Goal: Task Accomplishment & Management: Use online tool/utility

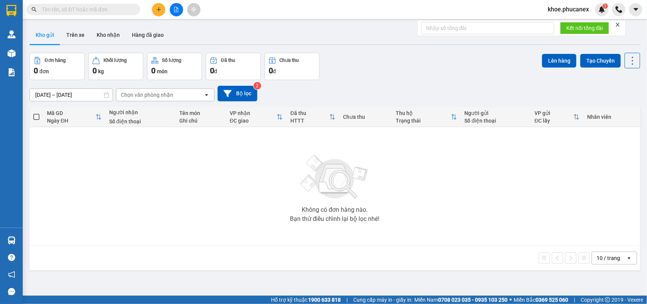
click at [174, 10] on icon "file-add" at bounding box center [176, 9] width 5 height 5
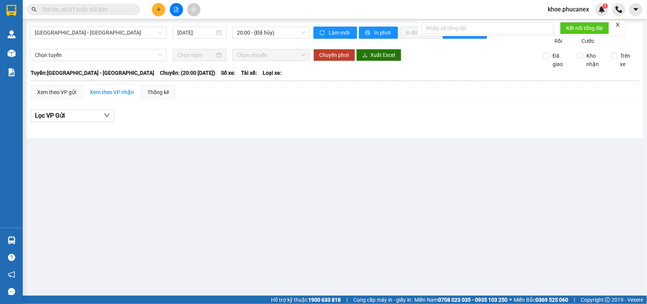
click at [216, 39] on div "[GEOGRAPHIC_DATA] - [GEOGRAPHIC_DATA] [DATE] 20:00 - (Đã hủy)" at bounding box center [169, 36] width 279 height 19
click at [217, 34] on div "12/09/2025" at bounding box center [199, 32] width 44 height 8
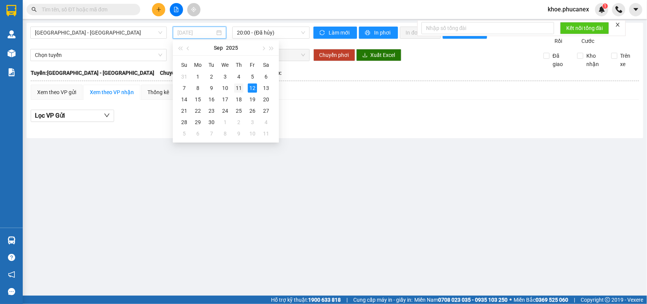
click at [240, 88] on div "11" at bounding box center [238, 87] width 9 height 9
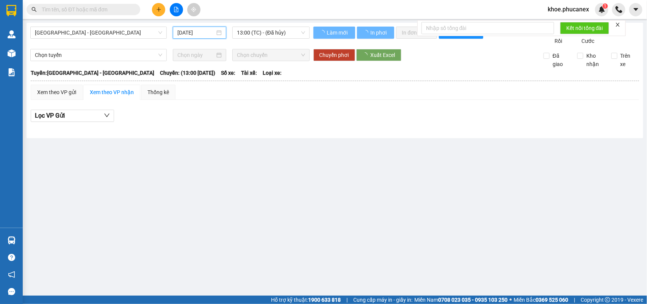
click at [269, 25] on div "Nha Trang - Sài Gòn 11/09/2025 13:00 (TC) - (Đã hủy) Làm mới In phơi In đơn chọ…" at bounding box center [335, 80] width 617 height 115
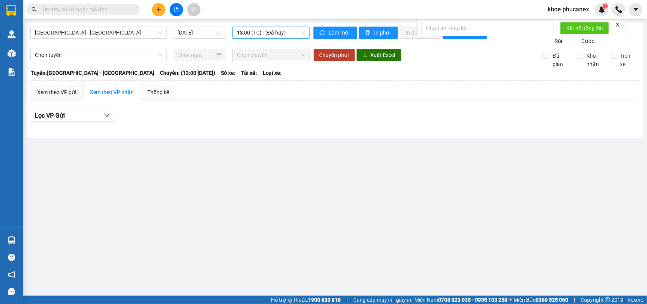
click at [271, 35] on span "13:00 (TC) - (Đã hủy)" at bounding box center [271, 32] width 68 height 11
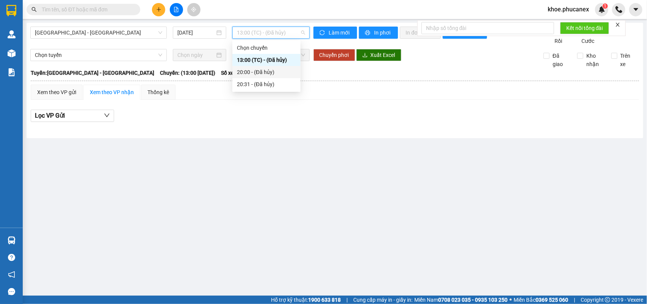
click at [275, 74] on div "20:00 - (Đã hủy)" at bounding box center [266, 72] width 59 height 8
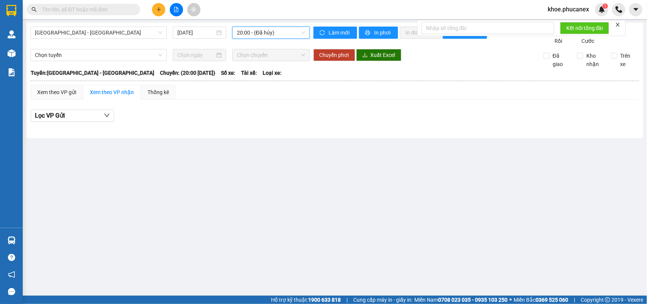
click at [282, 34] on span "20:00 - (Đã hủy)" at bounding box center [271, 32] width 68 height 11
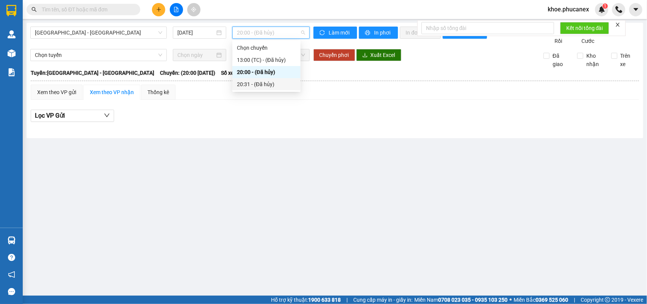
click at [262, 86] on div "20:31 - (Đã hủy)" at bounding box center [266, 84] width 59 height 8
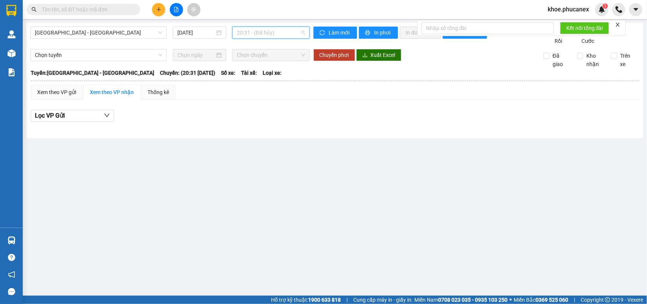
click at [270, 35] on span "20:31 - (Đã hủy)" at bounding box center [271, 32] width 68 height 11
click at [270, 46] on div "Chọn chuyến" at bounding box center [266, 48] width 59 height 8
click at [278, 32] on span "20:31 - (Đã hủy)" at bounding box center [271, 32] width 68 height 11
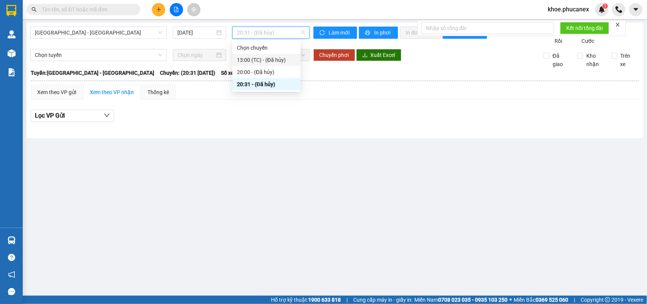
click at [267, 57] on div "13:00 (TC) - (Đã hủy)" at bounding box center [266, 60] width 59 height 8
click at [282, 73] on div "20:00 - (Đã hủy)" at bounding box center [266, 72] width 59 height 8
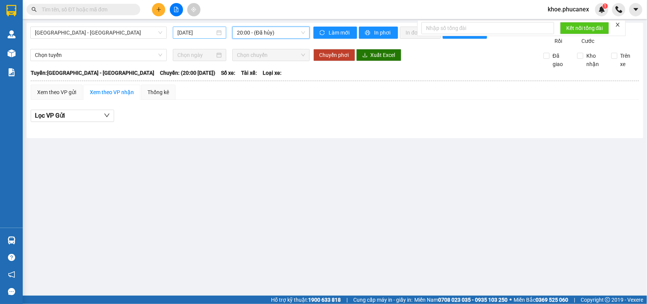
click at [200, 33] on input "11/09/2025" at bounding box center [196, 32] width 38 height 8
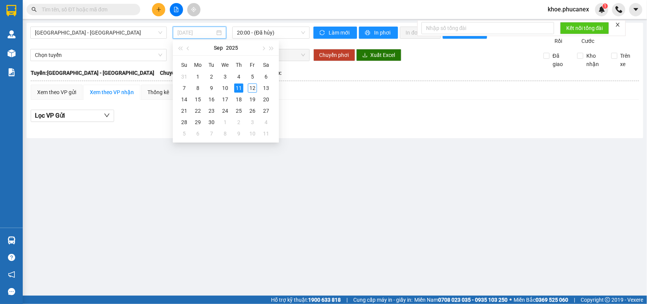
click at [238, 88] on div "11" at bounding box center [238, 87] width 9 height 9
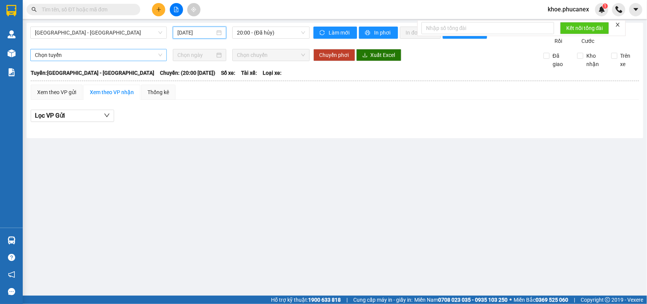
click at [149, 61] on span "Chọn tuyến" at bounding box center [98, 54] width 127 height 11
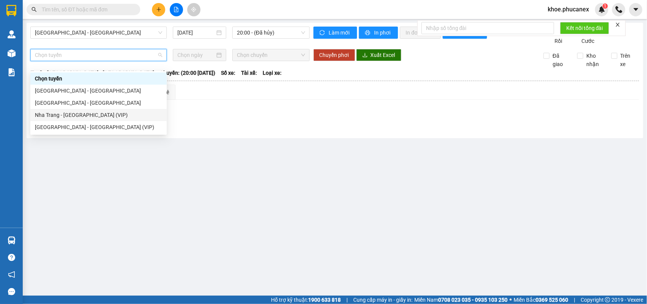
click at [139, 117] on div "Nha Trang - Sài Gòn (VIP)" at bounding box center [98, 115] width 127 height 8
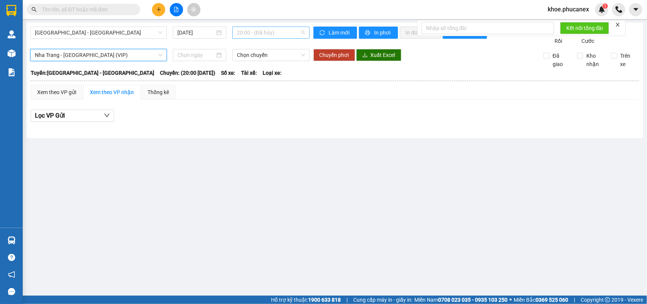
click at [273, 33] on span "20:00 - (Đã hủy)" at bounding box center [271, 32] width 68 height 11
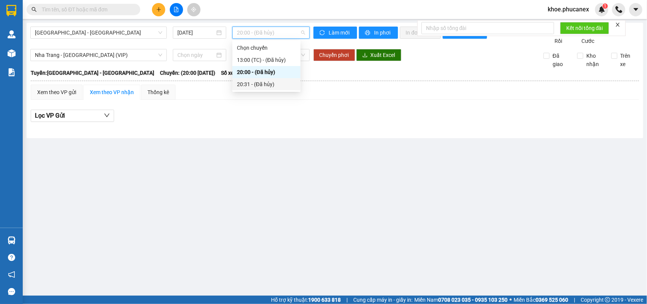
click at [270, 82] on div "20:31 - (Đã hủy)" at bounding box center [266, 84] width 59 height 8
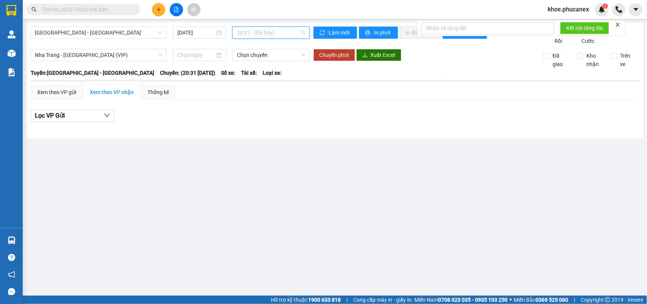
click at [277, 35] on span "20:31 - (Đã hủy)" at bounding box center [271, 32] width 68 height 11
click at [277, 58] on div "13:00 (TC) - (Đã hủy)" at bounding box center [266, 60] width 59 height 8
click at [209, 39] on div "Nha Trang - Sài Gòn 11/09/2025 13:00 (TC) - (Đã hủy)" at bounding box center [169, 36] width 279 height 19
click at [208, 36] on input "11/09/2025" at bounding box center [196, 32] width 38 height 8
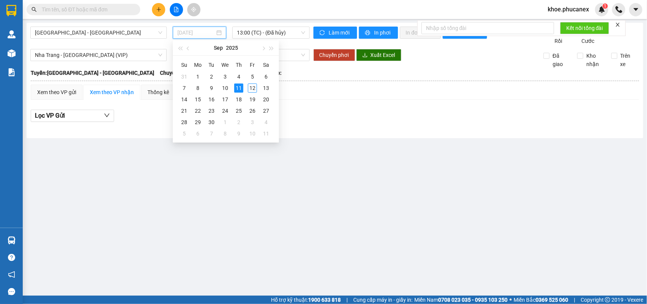
type input "11/09/2025"
click at [239, 86] on div "11" at bounding box center [238, 87] width 9 height 9
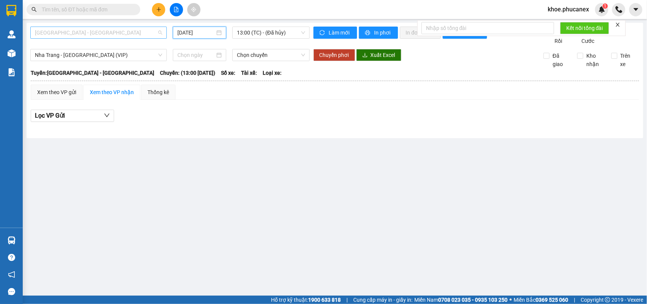
click at [109, 36] on span "Nha Trang - Sài Gòn" at bounding box center [98, 32] width 127 height 11
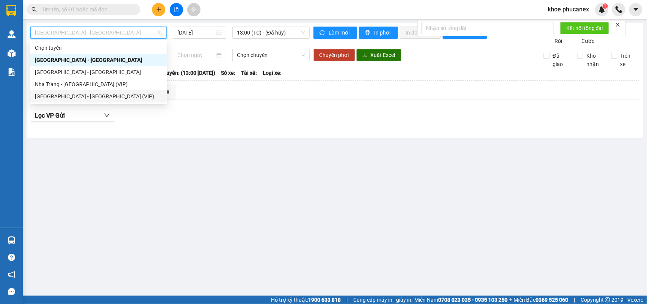
click at [128, 97] on div "Sài Gòn - Nha Trang (VIP)" at bounding box center [98, 96] width 127 height 8
type input "12/09/2025"
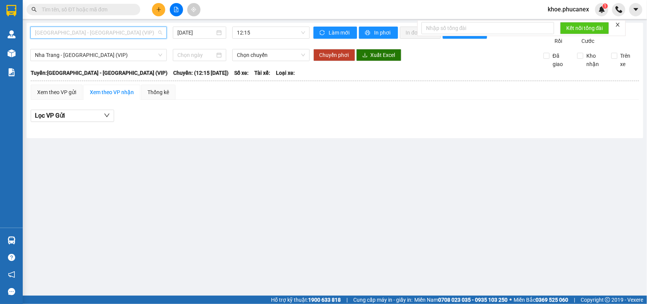
click at [139, 34] on span "Sài Gòn - Nha Trang (VIP)" at bounding box center [98, 32] width 127 height 11
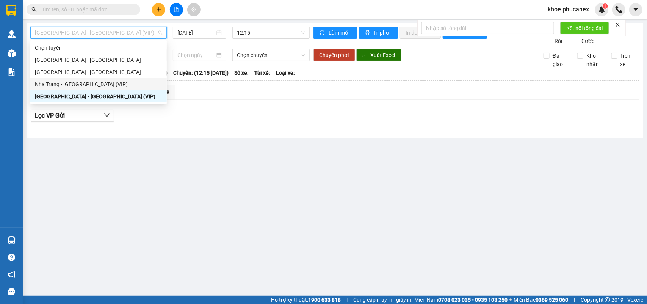
click at [137, 81] on div "Nha Trang - Sài Gòn (VIP)" at bounding box center [98, 84] width 127 height 8
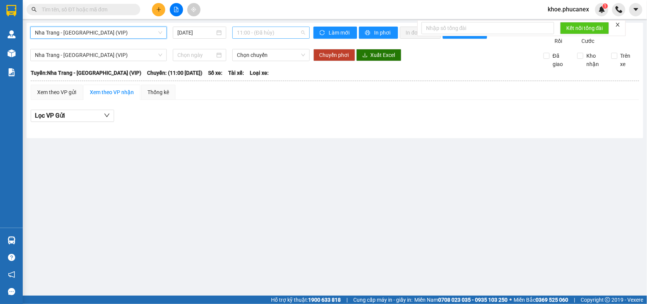
click at [269, 33] on span "11:00 - (Đã hủy)" at bounding box center [271, 32] width 68 height 11
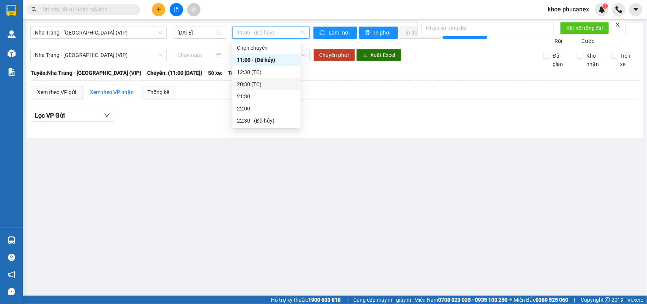
click at [266, 80] on div "20:30 (TC)" at bounding box center [266, 84] width 59 height 8
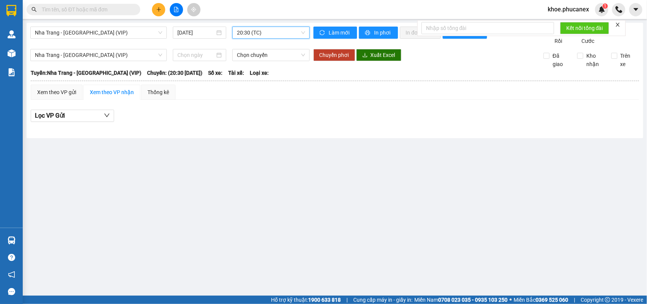
click at [276, 33] on span "20:30 (TC)" at bounding box center [271, 32] width 68 height 11
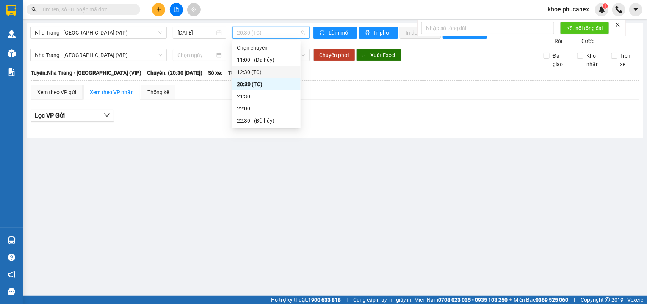
click at [277, 77] on div "12:30 (TC)" at bounding box center [266, 72] width 68 height 12
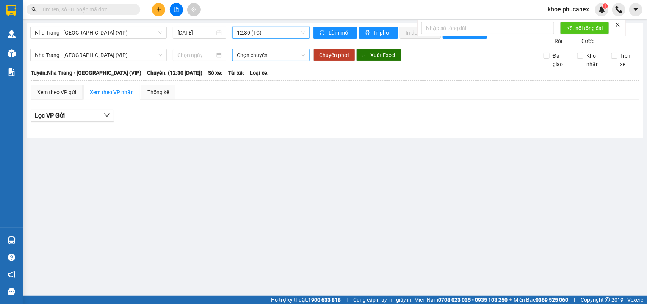
click at [281, 59] on span "Chọn chuyến" at bounding box center [271, 54] width 68 height 11
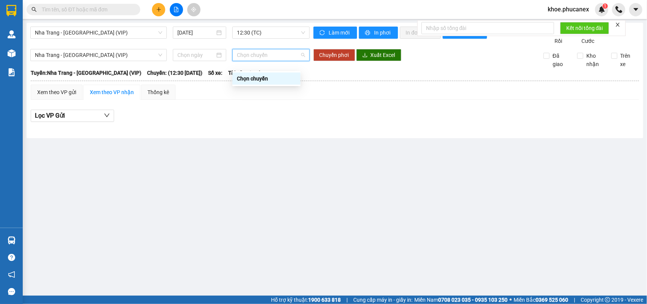
click at [274, 59] on span "Chọn chuyến" at bounding box center [271, 54] width 68 height 11
click at [140, 61] on span "Nha Trang - Sài Gòn (VIP)" at bounding box center [98, 54] width 127 height 11
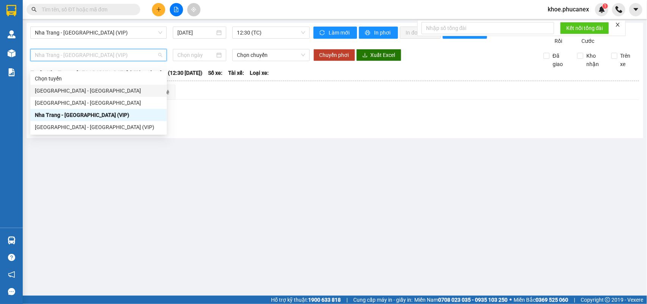
click at [131, 90] on div "Nha Trang - Sài Gòn" at bounding box center [98, 90] width 127 height 8
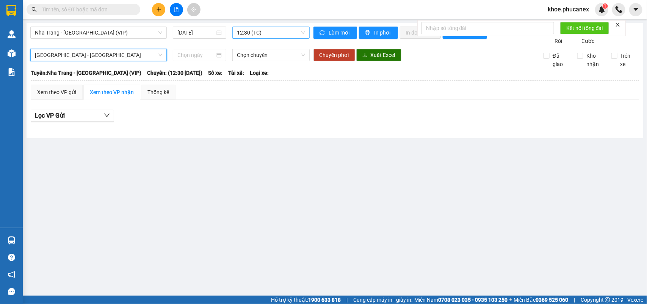
click at [271, 30] on span "12:30 (TC)" at bounding box center [271, 32] width 68 height 11
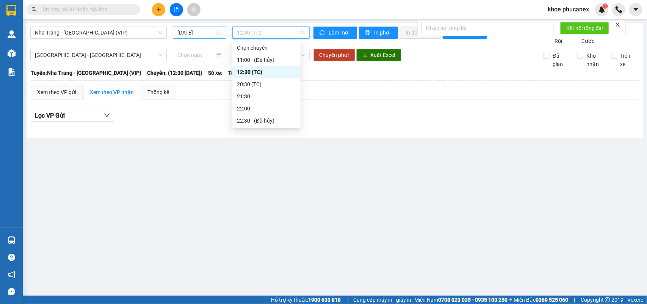
click at [207, 34] on input "12/09/2025" at bounding box center [196, 32] width 38 height 8
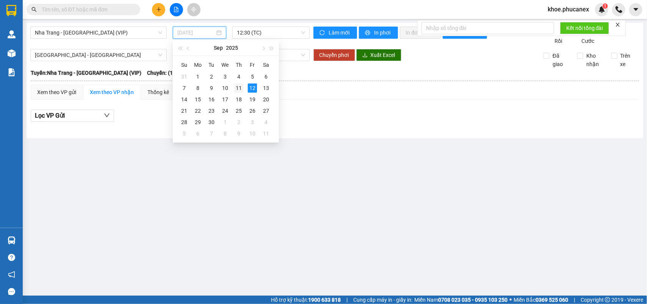
click at [237, 86] on div "11" at bounding box center [238, 87] width 9 height 9
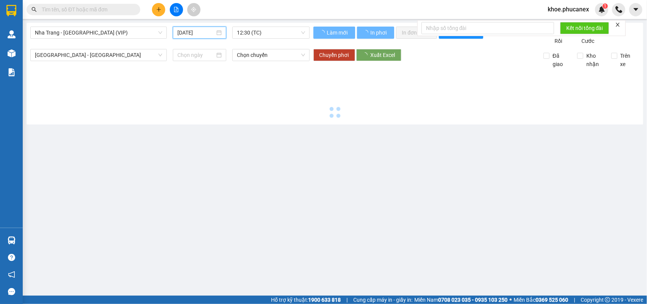
type input "11/09/2025"
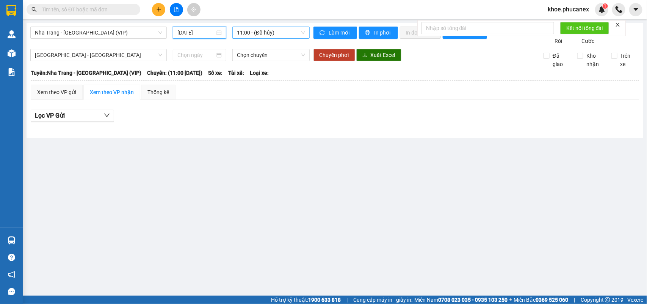
click at [277, 36] on span "11:00 - (Đã hủy)" at bounding box center [271, 32] width 68 height 11
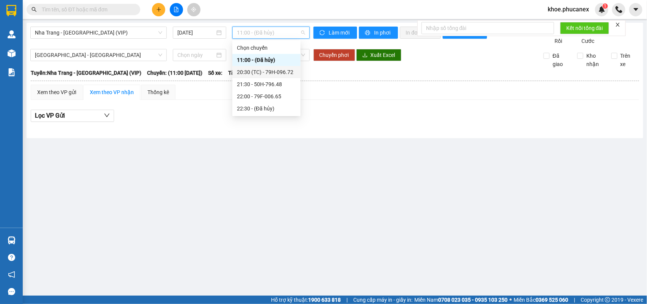
click at [281, 73] on div "20:30 (TC) - 79H-096.72" at bounding box center [266, 72] width 59 height 8
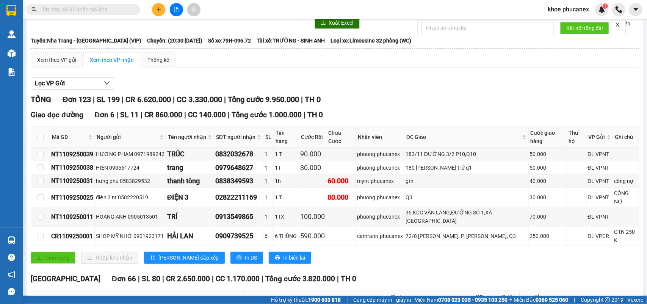
scroll to position [47, 0]
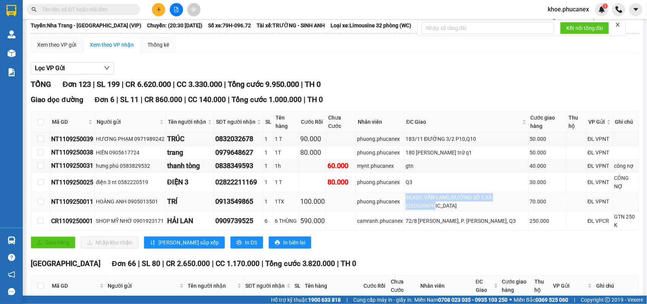
drag, startPoint x: 401, startPoint y: 199, endPoint x: 480, endPoint y: 207, distance: 79.6
click at [480, 207] on div "36,KDC VĂN LANG,ĐƯỜNG SỐ 1,XÃ BÌNH HƯNG" at bounding box center [467, 201] width 122 height 17
copy div "36,KDC VĂN LANG,ĐƯỜNG SỐ 1,XÃ BÌNH HƯNG"
click at [469, 88] on div "TỔNG Đơn 123 | SL 199 | CR 6.620.000 | CC 3.330.000 | Tổng cước 9.950.000 | TH 0" at bounding box center [335, 84] width 608 height 12
drag, startPoint x: 402, startPoint y: 161, endPoint x: 450, endPoint y: 158, distance: 48.3
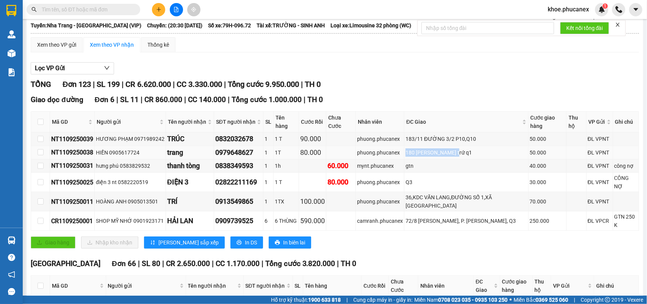
click at [450, 157] on div "180 nguyễn công trứ q1" at bounding box center [467, 152] width 122 height 8
copy div "180 nguyễn công trứ"
